Goal: Communication & Community: Answer question/provide support

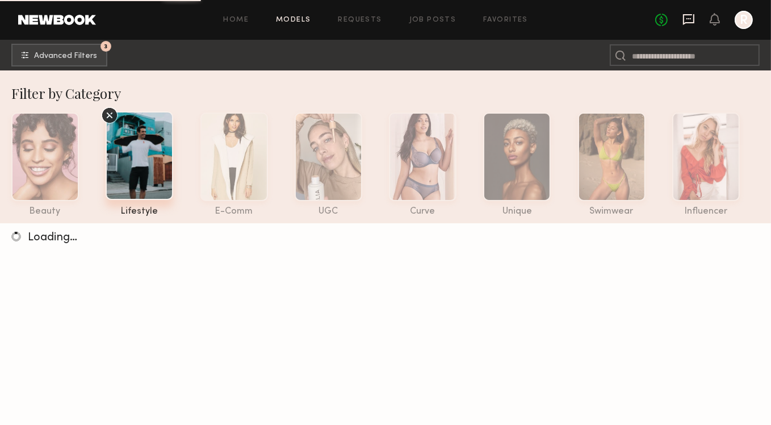
click at [689, 21] on icon at bounding box center [689, 19] width 12 height 12
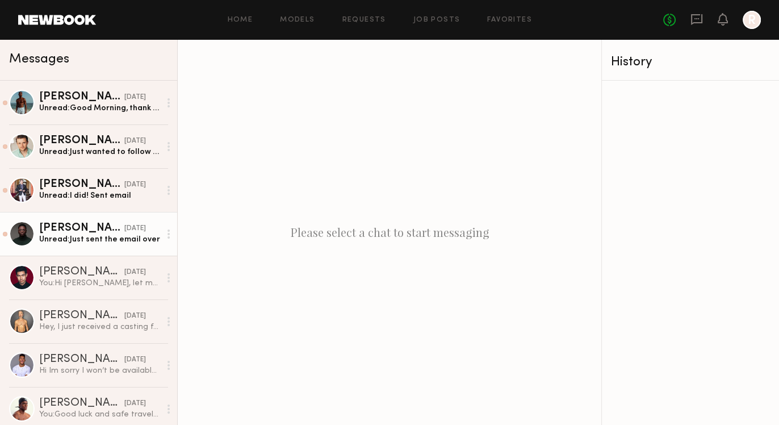
click at [76, 247] on link "Simeon W. 09/17/2025 Unread: Just sent the email over" at bounding box center [88, 234] width 177 height 44
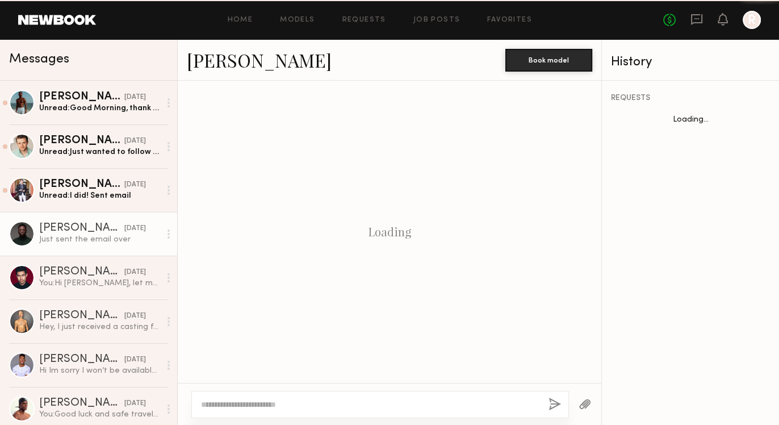
scroll to position [683, 0]
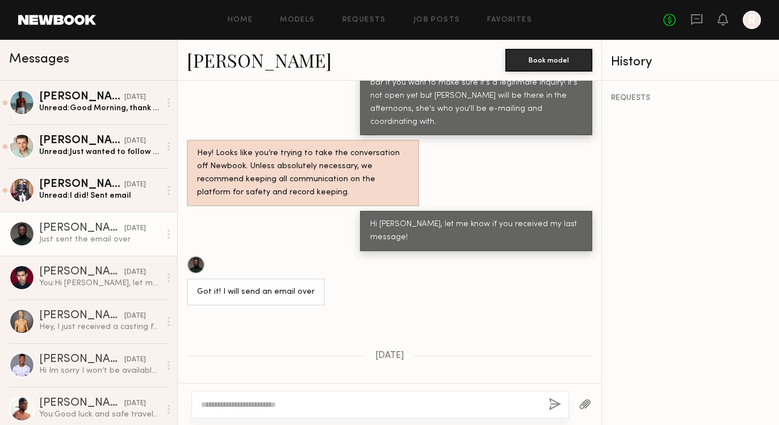
click at [270, 44] on div "Simeon W. Book model" at bounding box center [390, 60] width 424 height 41
click at [261, 51] on link "Simeon W." at bounding box center [259, 60] width 145 height 24
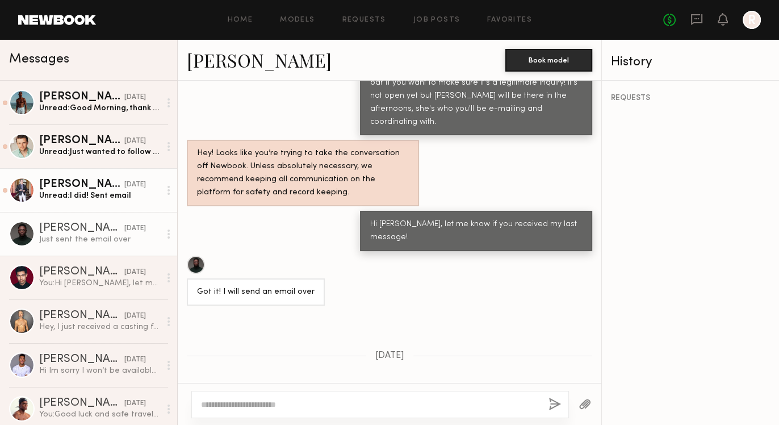
click at [87, 204] on link "Matt W. 09/17/2025 Unread: I did! Sent email" at bounding box center [88, 190] width 177 height 44
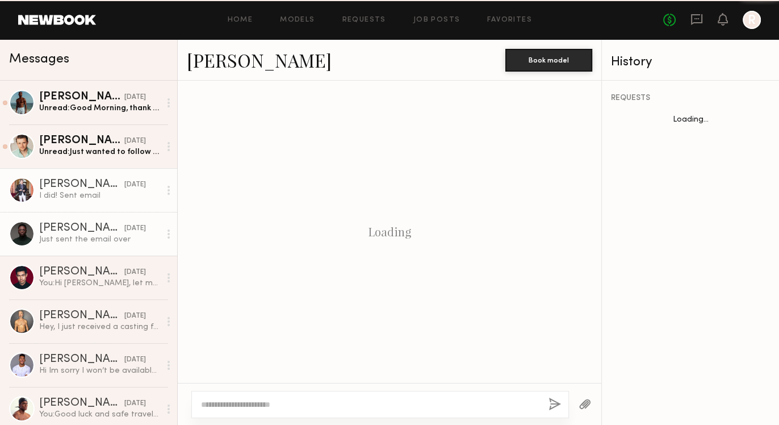
scroll to position [629, 0]
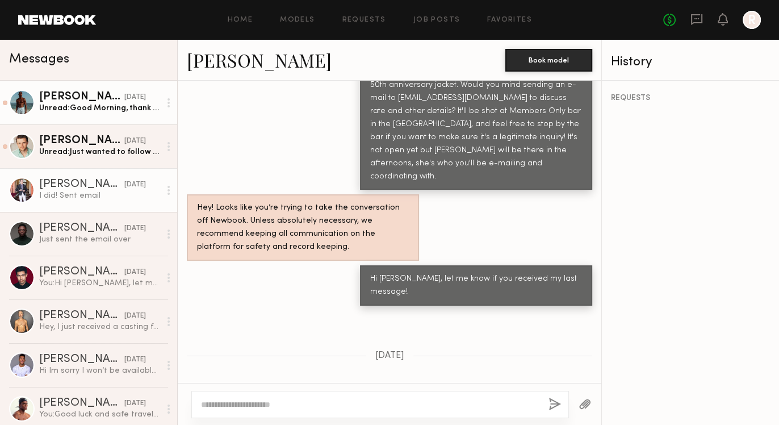
click at [85, 123] on link "Babajide A. 09/18/2025 Unread: Good Morning, thank you for reaching out. I will…" at bounding box center [88, 103] width 177 height 44
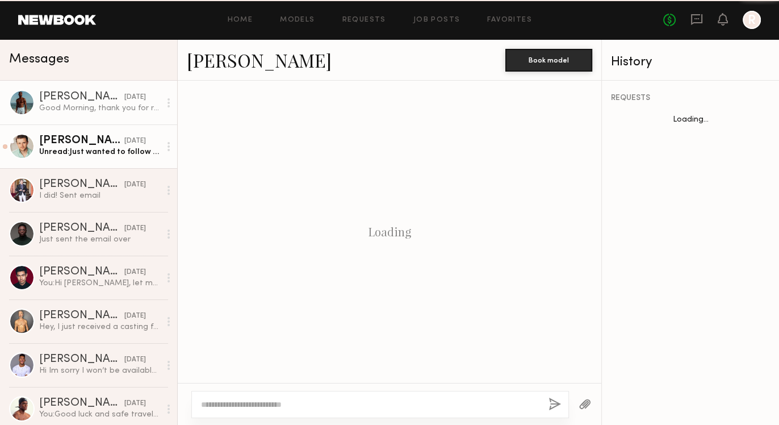
scroll to position [681, 0]
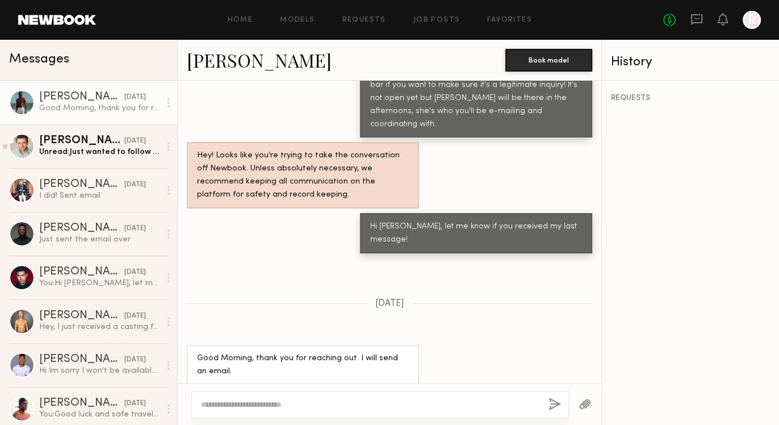
click at [237, 61] on link "Babajide A." at bounding box center [259, 60] width 145 height 24
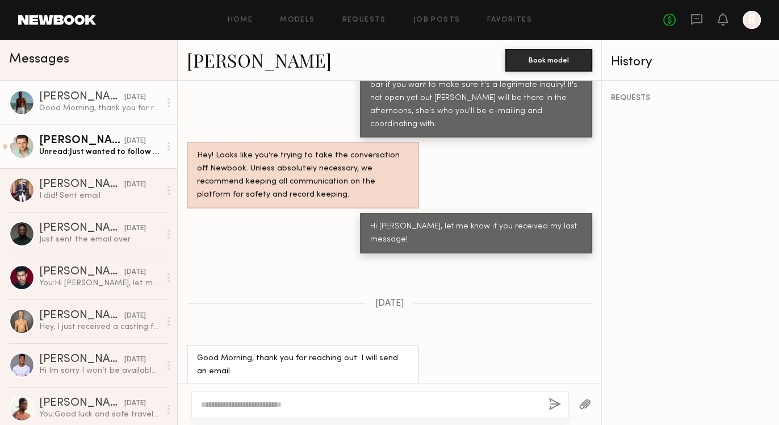
click at [71, 164] on link "Casey D. 09/17/2025 Unread: Just wanted to follow up and see if you received my…" at bounding box center [88, 146] width 177 height 44
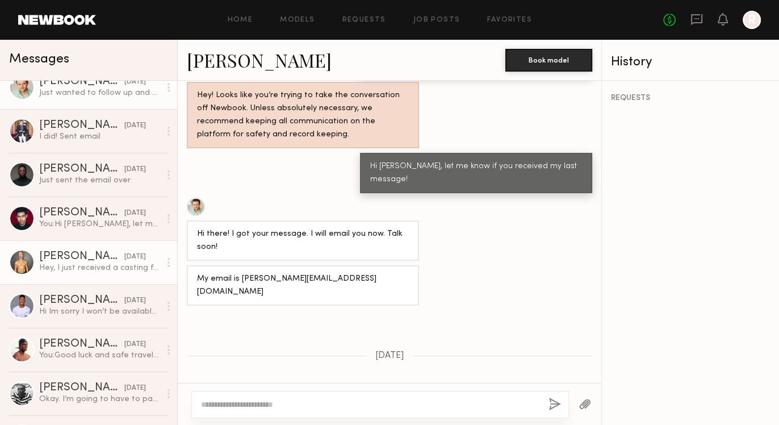
scroll to position [54, 0]
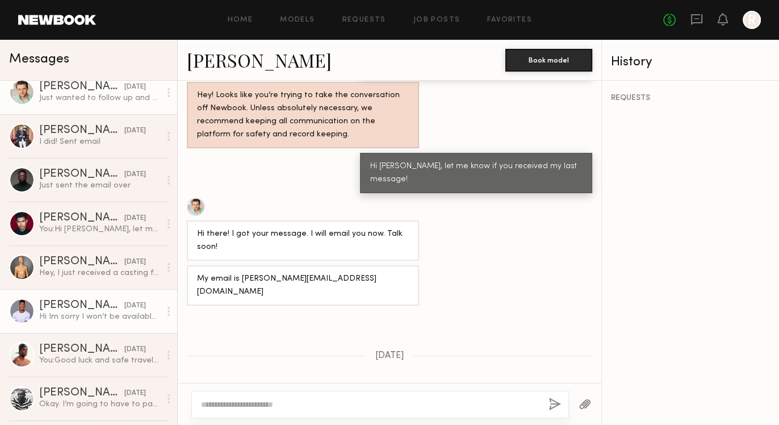
click at [78, 324] on link "Stephanos C. 05/24/2023 Hi Im sorry I won’t be available this Friday, I wasn’t …" at bounding box center [88, 311] width 177 height 44
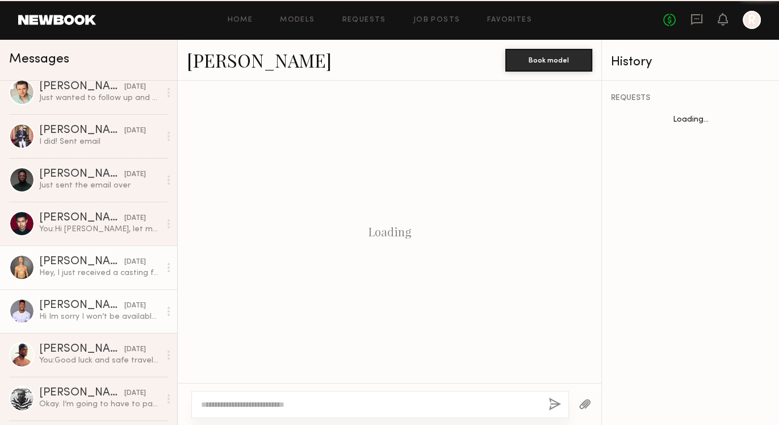
scroll to position [975, 0]
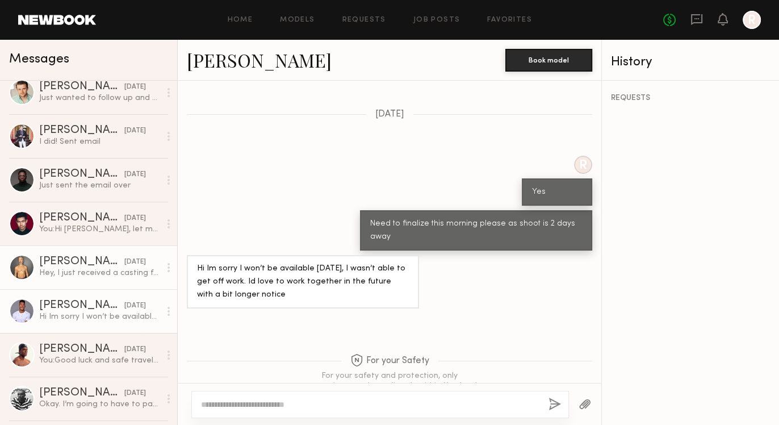
click at [90, 282] on link "Mark T. 08/26/2025 Hey, I just received a casting for your job. Could you pleas…" at bounding box center [88, 267] width 177 height 44
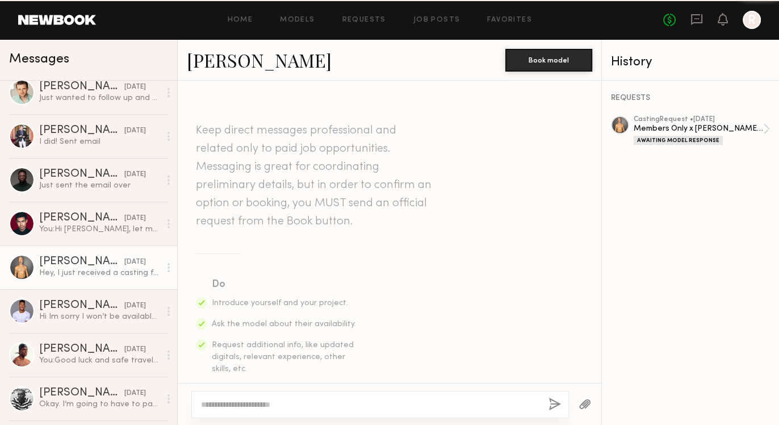
scroll to position [305, 0]
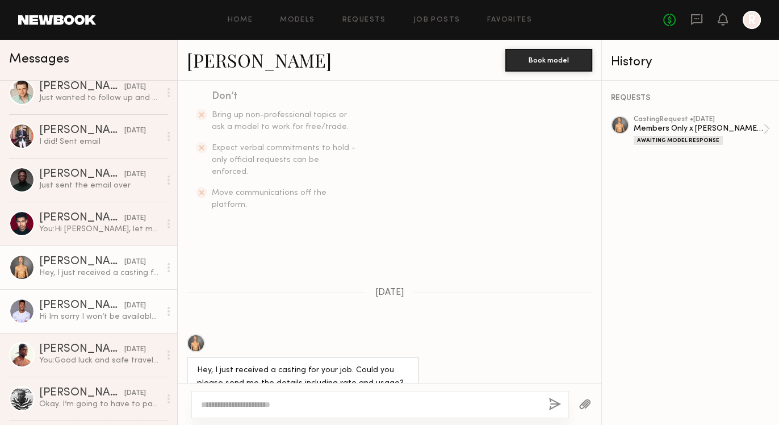
click at [83, 306] on div "Stephanos C." at bounding box center [81, 305] width 85 height 11
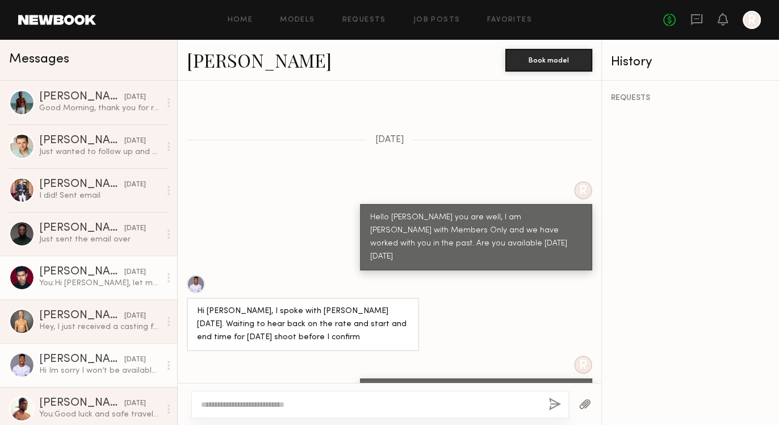
click at [77, 284] on div "You: Hi Chris, let me know if you received my last message!" at bounding box center [99, 283] width 121 height 11
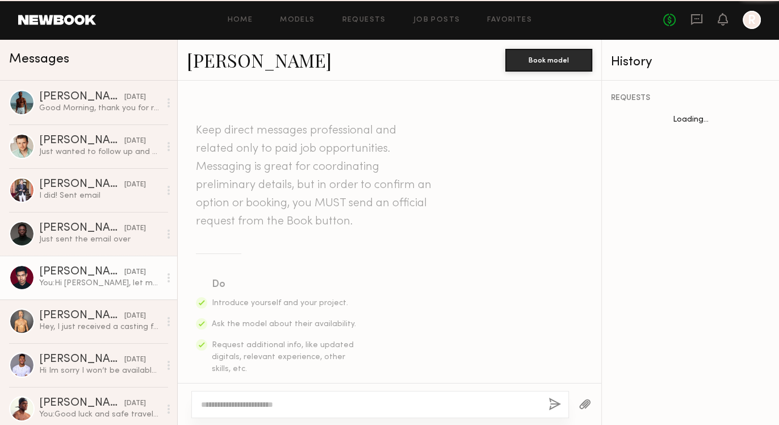
scroll to position [511, 0]
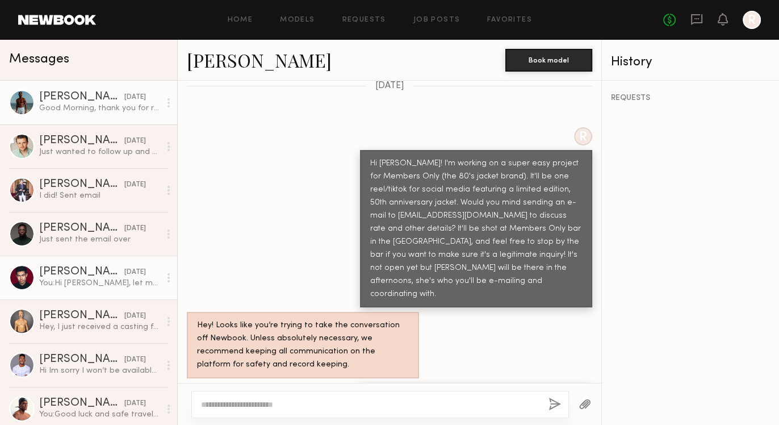
click at [80, 116] on link "Babajide A. 09/18/2025 Good Morning, thank you for reaching out. I will send an…" at bounding box center [88, 103] width 177 height 44
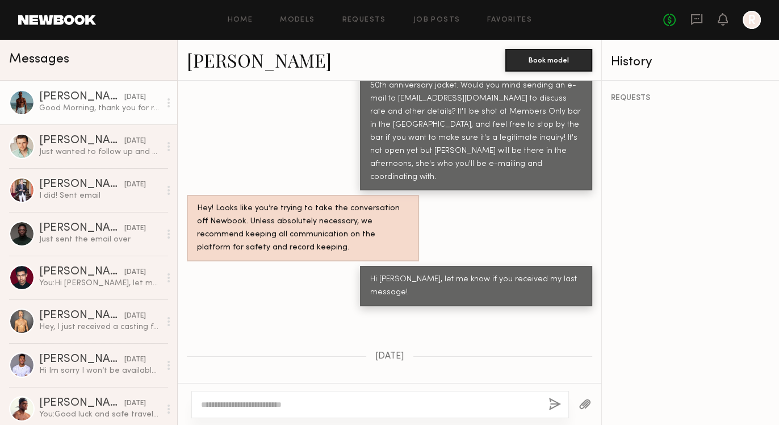
scroll to position [616, 0]
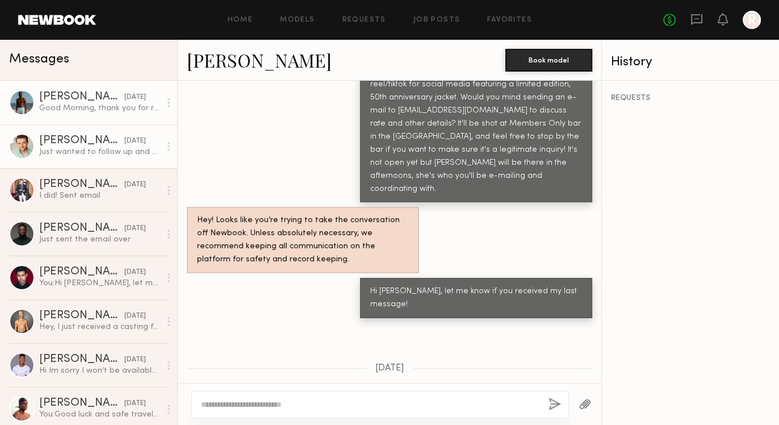
click at [99, 146] on div "Casey D. 09/17/2025 Just wanted to follow up and see if you received my email? …" at bounding box center [99, 146] width 121 height 22
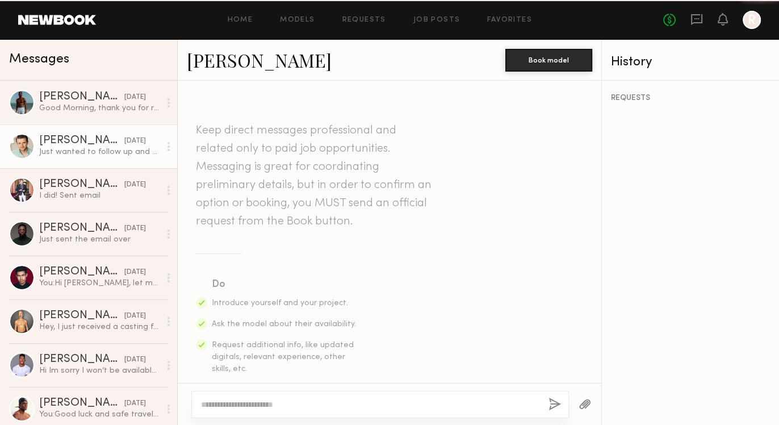
scroll to position [741, 0]
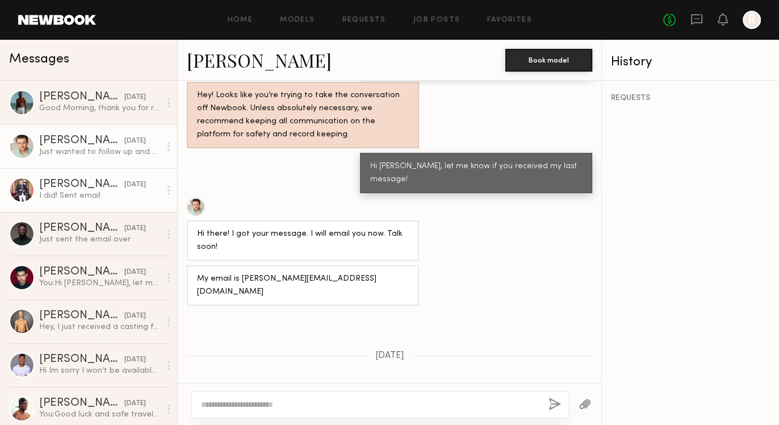
click at [82, 205] on link "Matt W. 09/17/2025 I did! Sent email" at bounding box center [88, 190] width 177 height 44
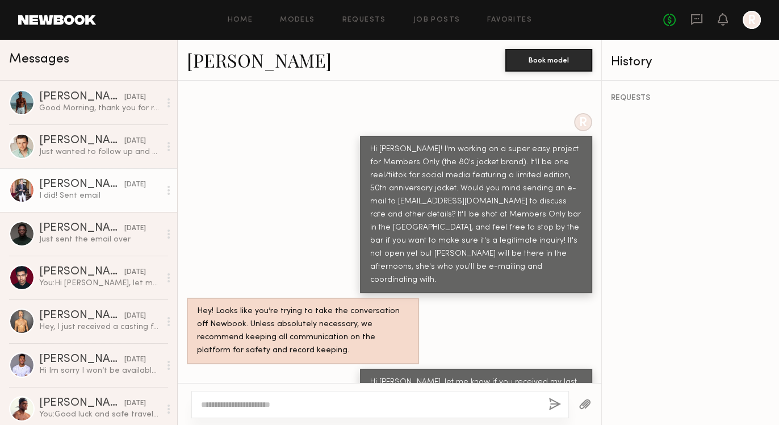
scroll to position [435, 0]
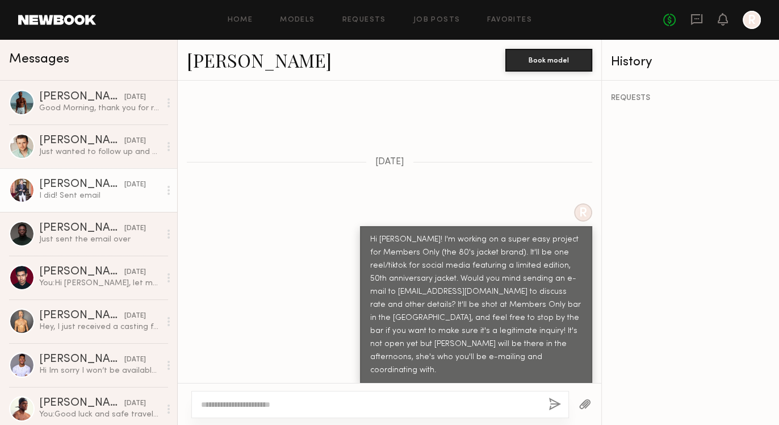
click at [235, 55] on link "Matt W." at bounding box center [259, 60] width 145 height 24
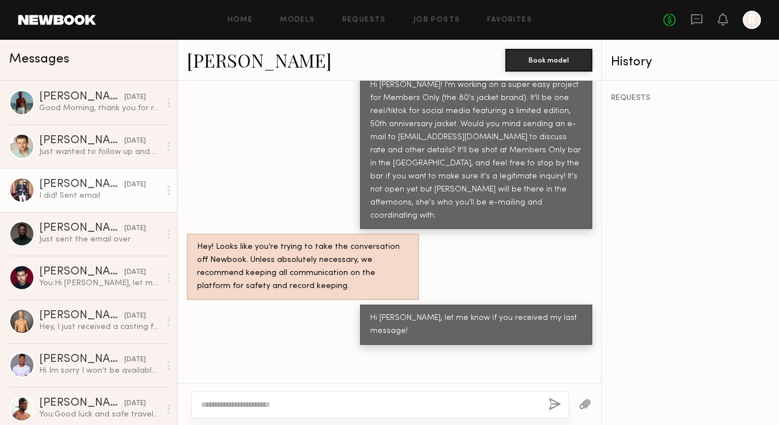
scroll to position [629, 0]
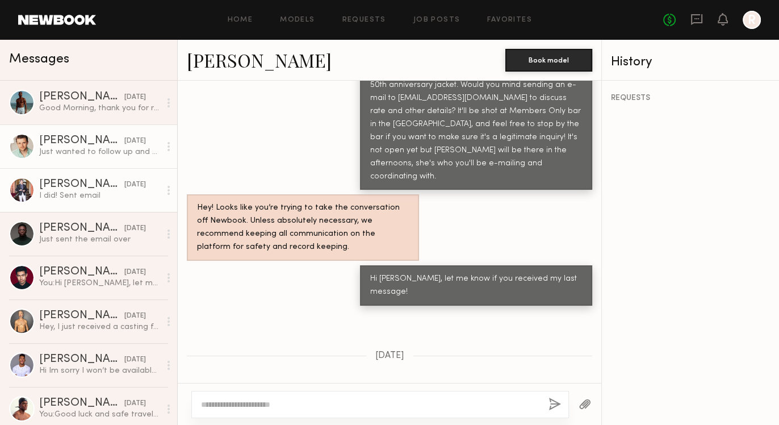
click at [90, 156] on div "Just wanted to follow up and see if you received my email? Thank you!" at bounding box center [99, 152] width 121 height 11
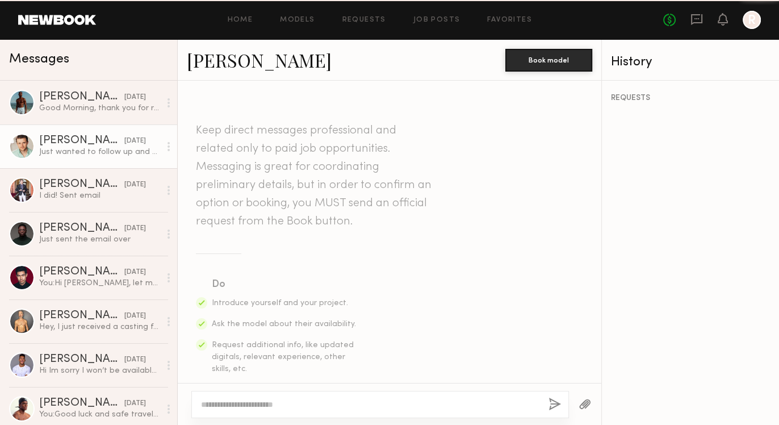
scroll to position [741, 0]
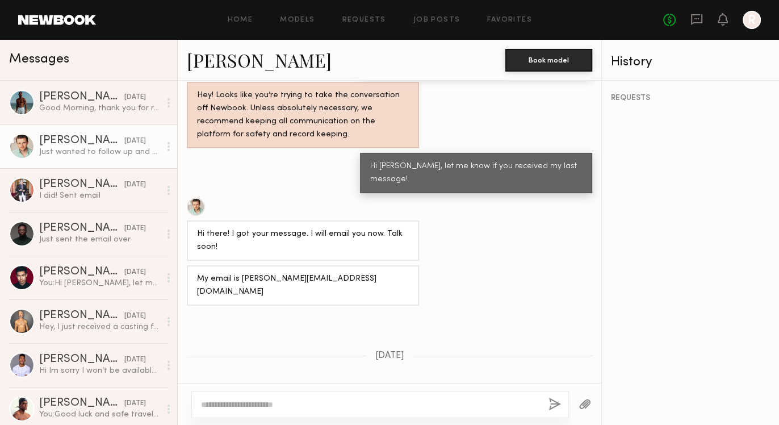
click at [236, 72] on link "Casey D." at bounding box center [259, 60] width 145 height 24
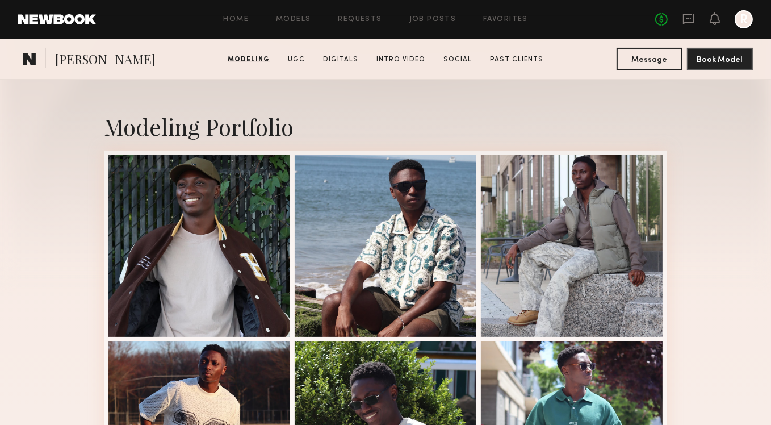
scroll to position [172, 0]
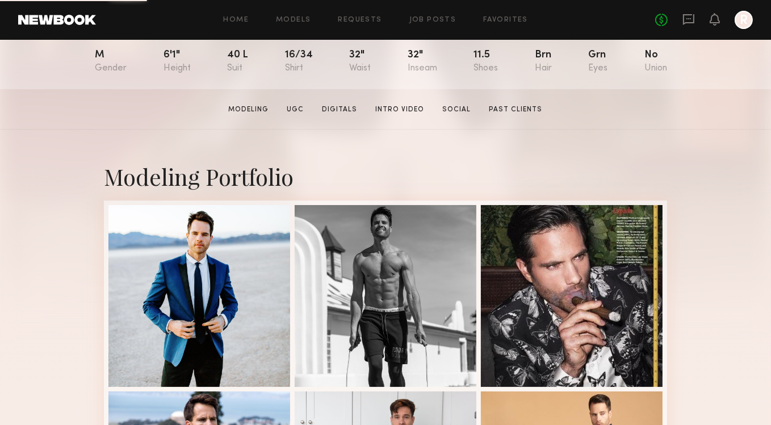
scroll to position [177, 0]
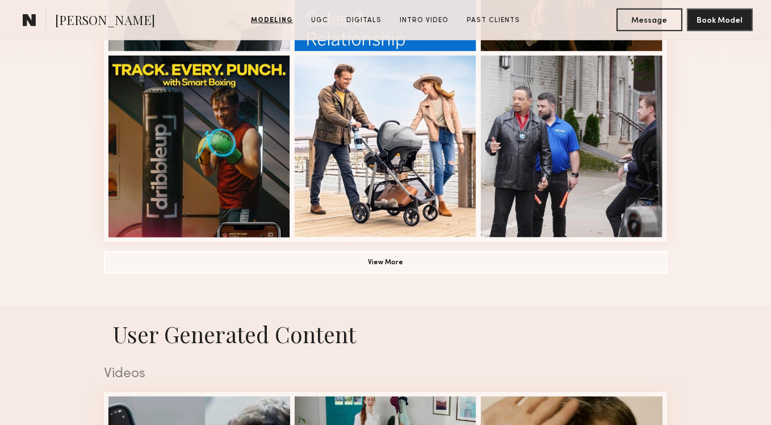
scroll to position [838, 0]
